Goal: Entertainment & Leisure: Consume media (video, audio)

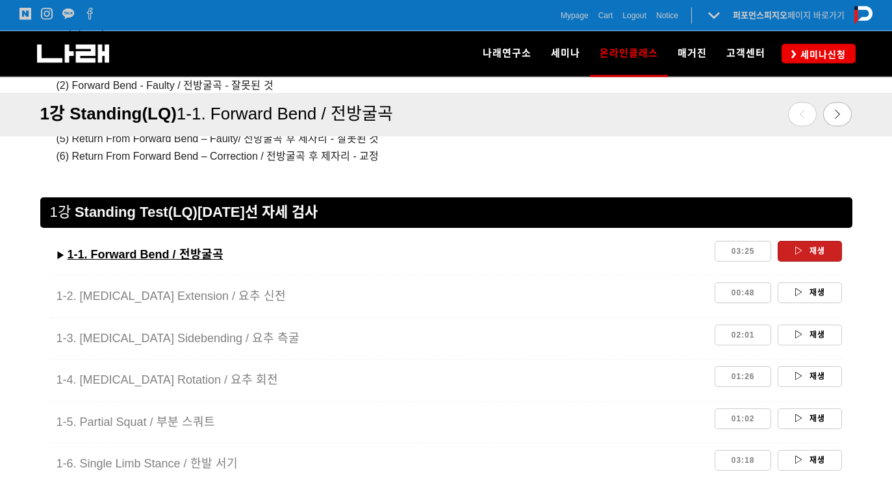
scroll to position [1071, 0]
click at [804, 301] on link "재생" at bounding box center [809, 292] width 64 height 21
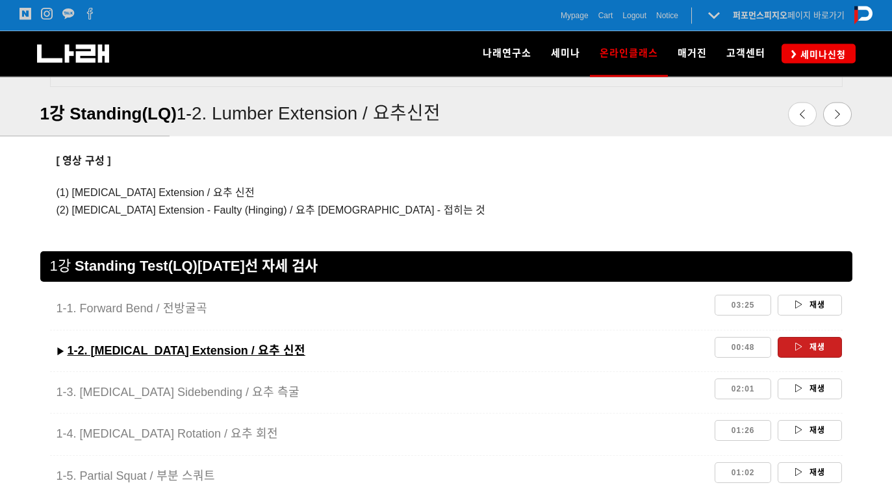
scroll to position [947, 0]
click at [806, 394] on link "재생" at bounding box center [809, 389] width 64 height 21
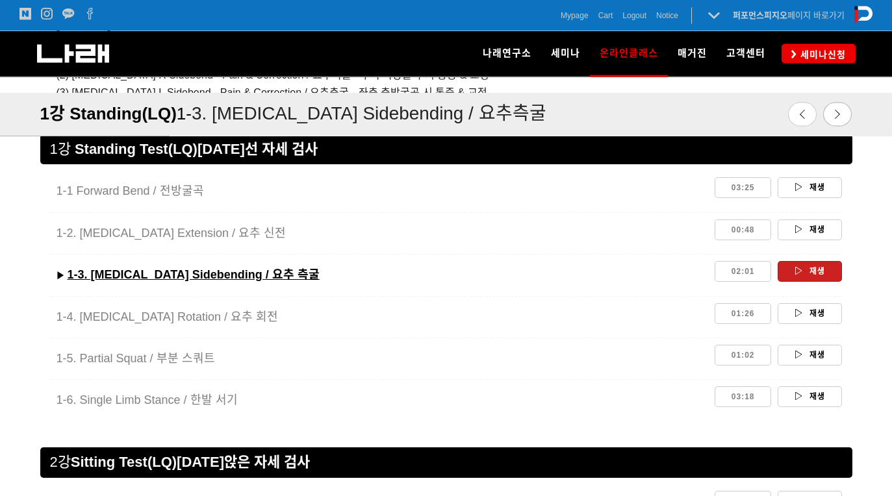
scroll to position [1083, 0]
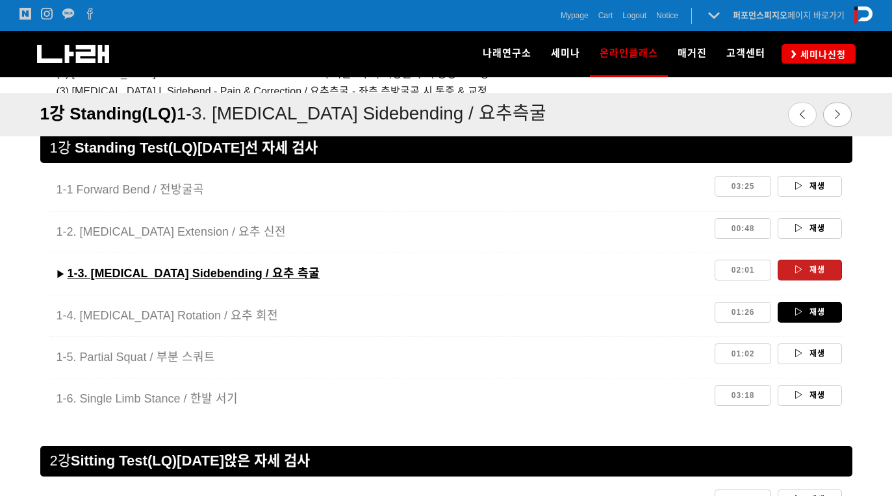
click at [806, 318] on link "재생" at bounding box center [809, 312] width 64 height 21
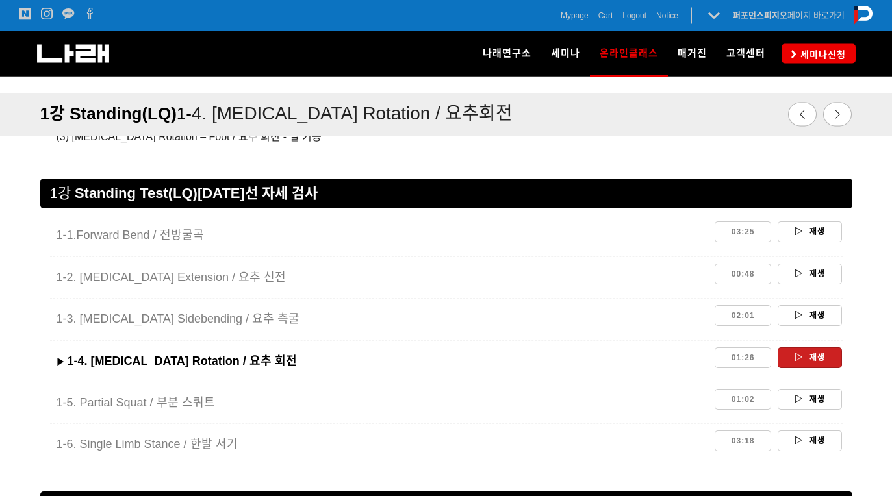
scroll to position [1038, 0]
